Goal: Navigation & Orientation: Find specific page/section

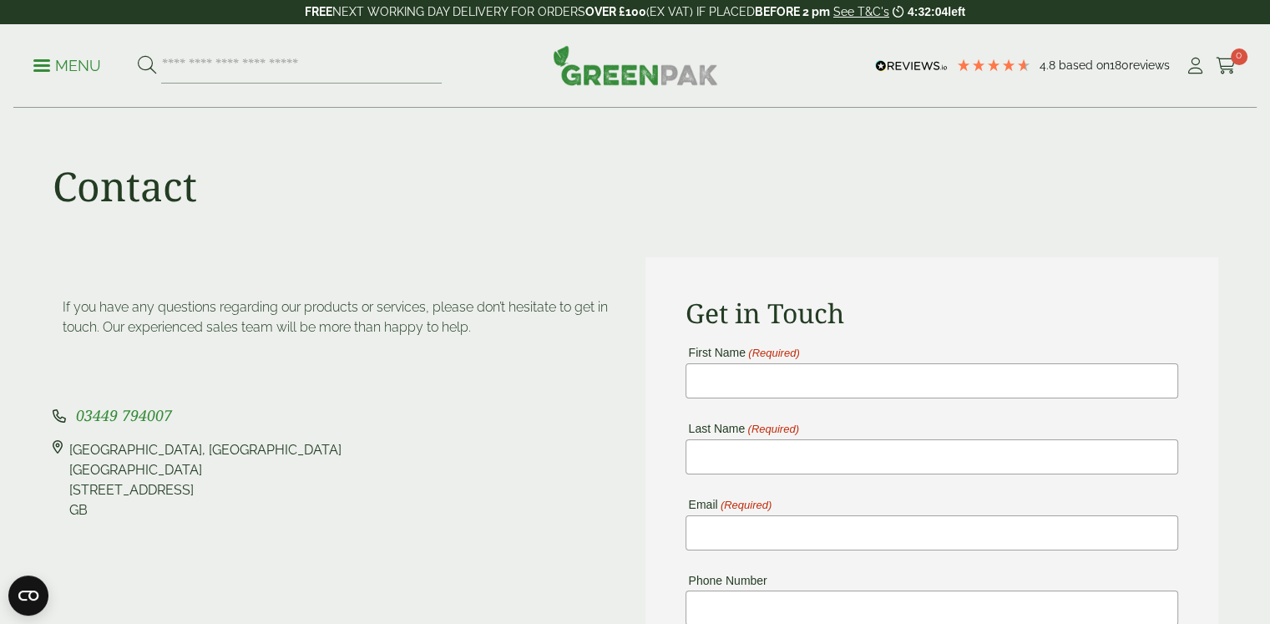
click at [694, 64] on img at bounding box center [635, 65] width 165 height 40
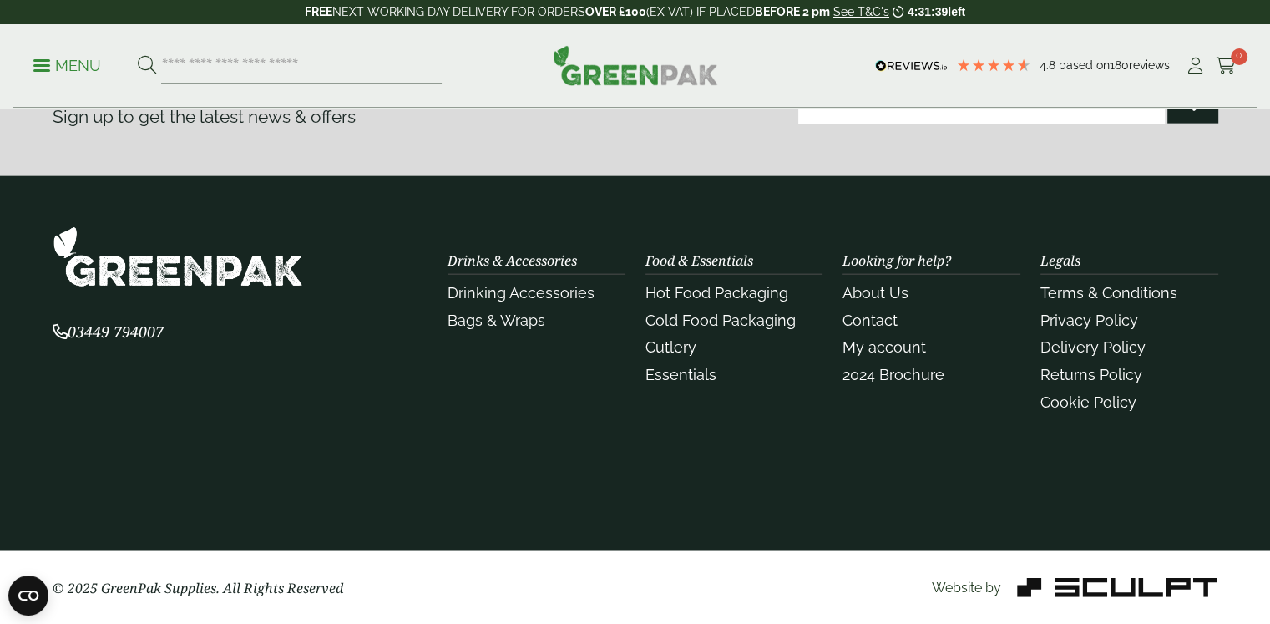
scroll to position [3909, 0]
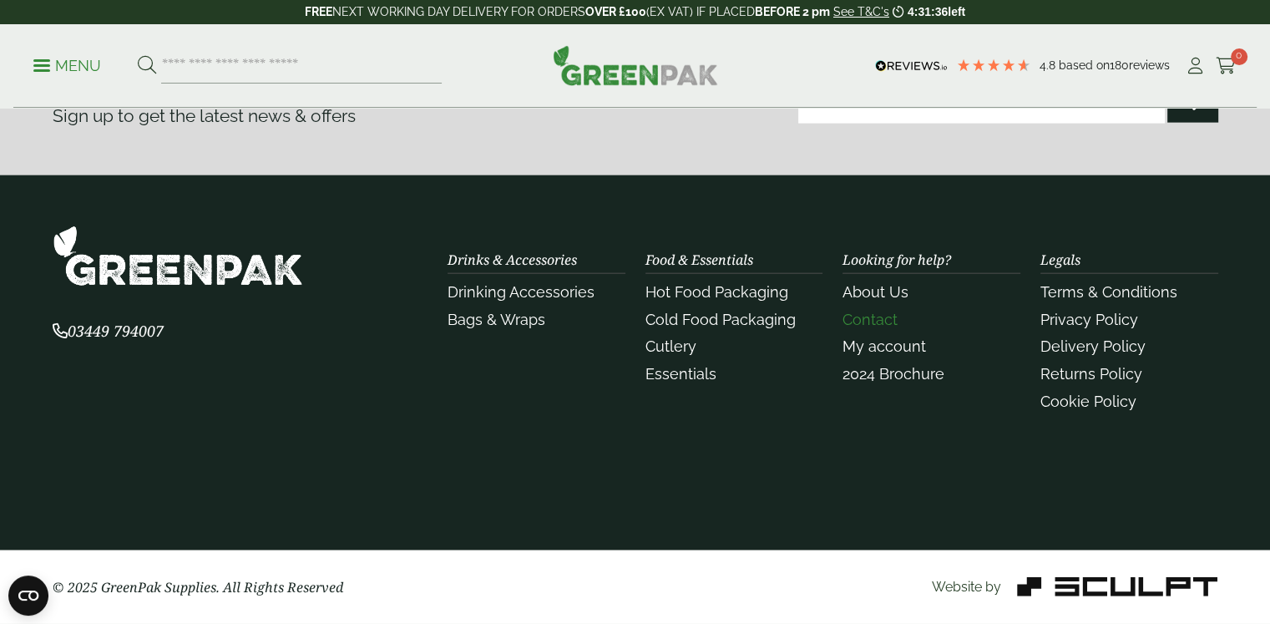
click at [857, 317] on link "Contact" at bounding box center [870, 320] width 55 height 18
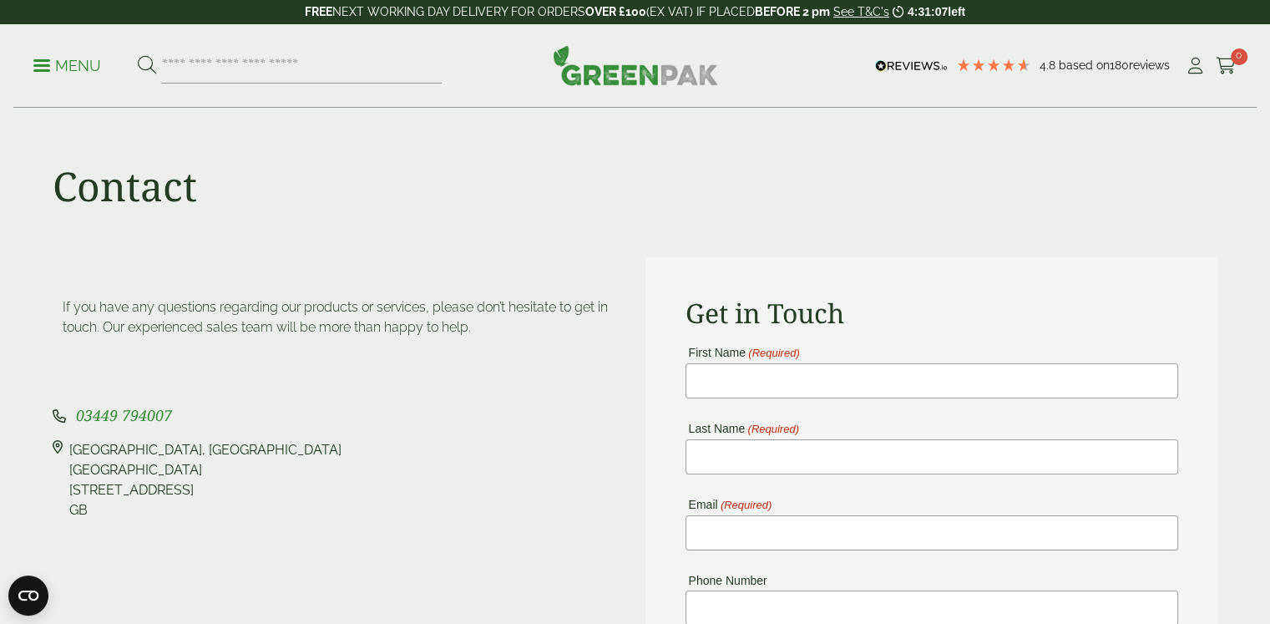
click at [37, 59] on link "Menu" at bounding box center [67, 64] width 68 height 17
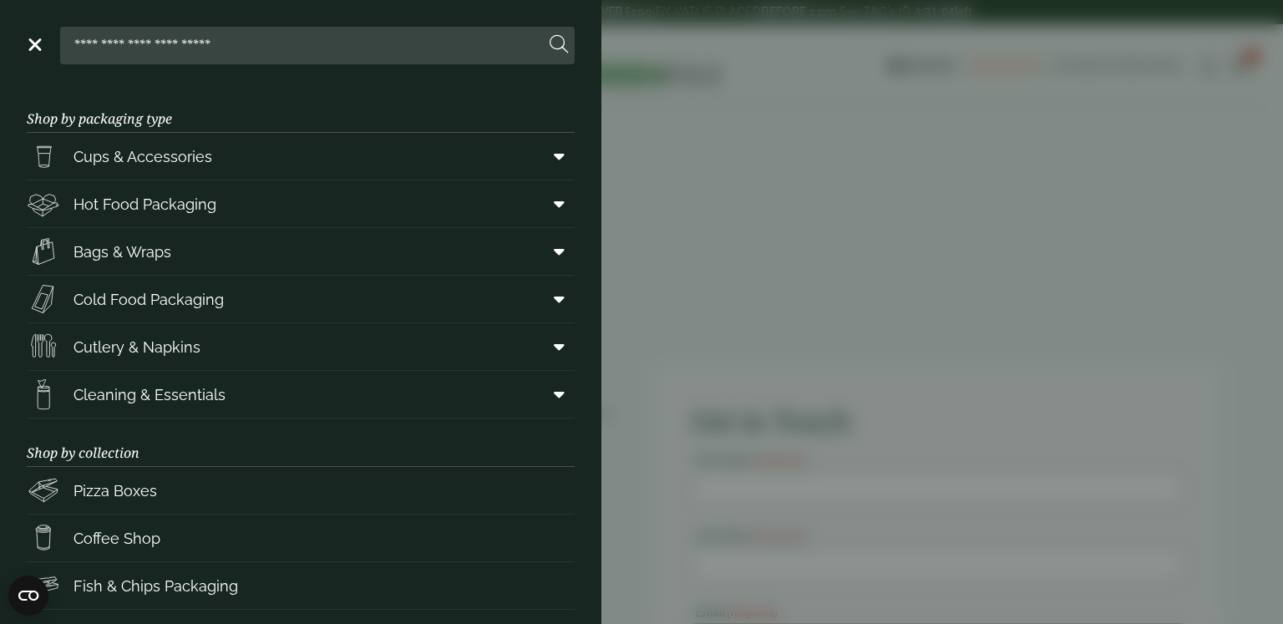
click at [41, 48] on link "Menu" at bounding box center [33, 43] width 17 height 17
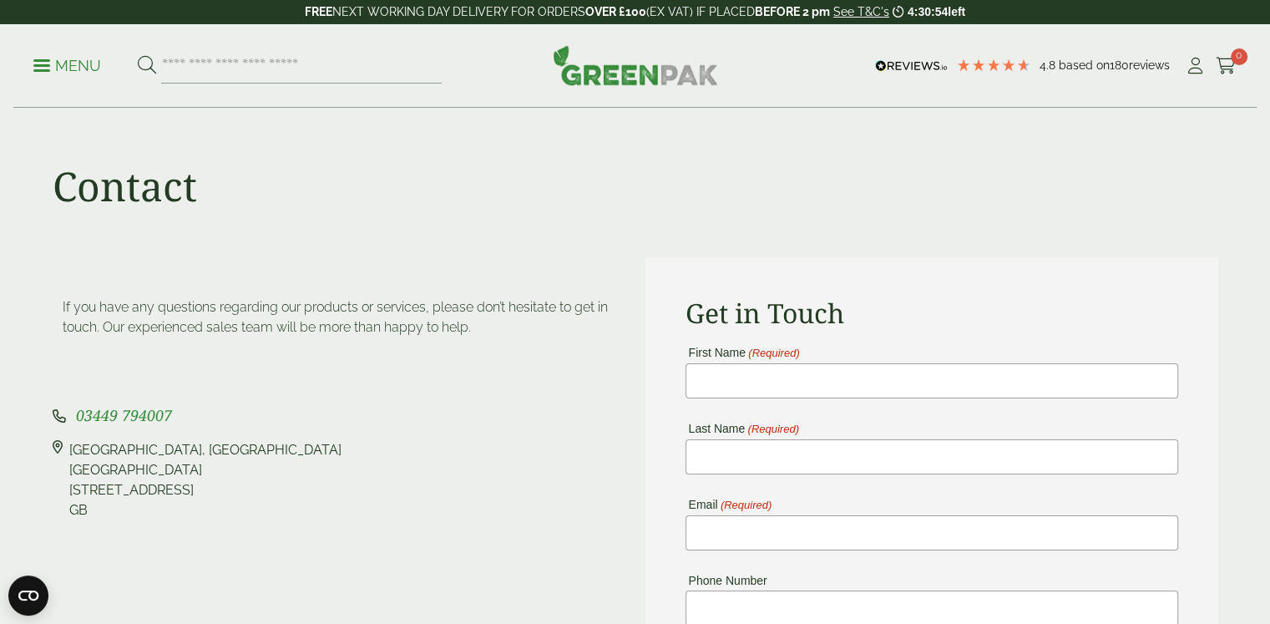
click at [616, 81] on img at bounding box center [635, 65] width 165 height 40
